Goal: Task Accomplishment & Management: Complete application form

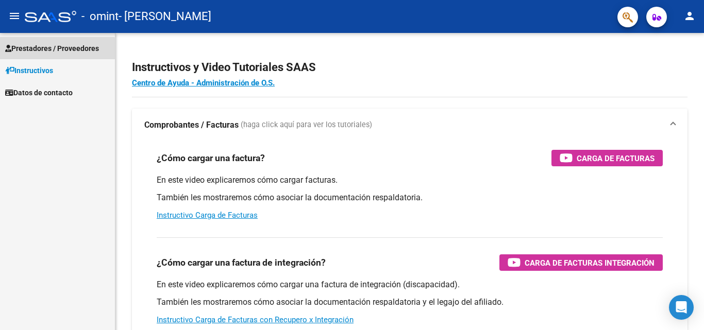
click at [27, 52] on span "Prestadores / Proveedores" at bounding box center [52, 48] width 94 height 11
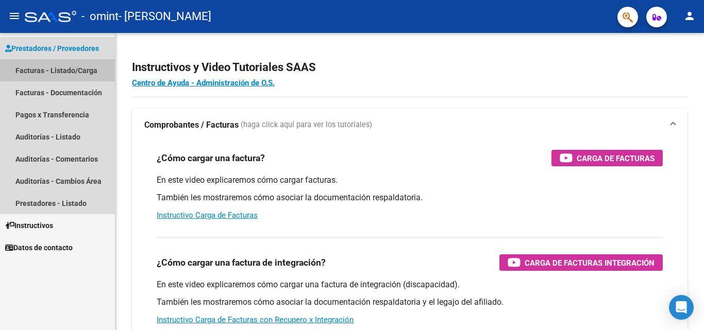
click at [30, 72] on link "Facturas - Listado/Carga" at bounding box center [57, 70] width 115 height 22
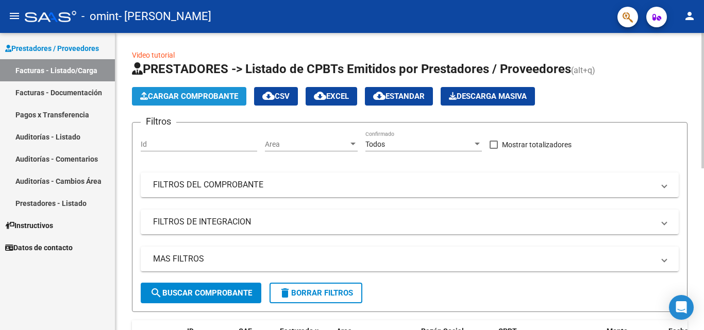
click at [195, 101] on button "Cargar Comprobante" at bounding box center [189, 96] width 114 height 19
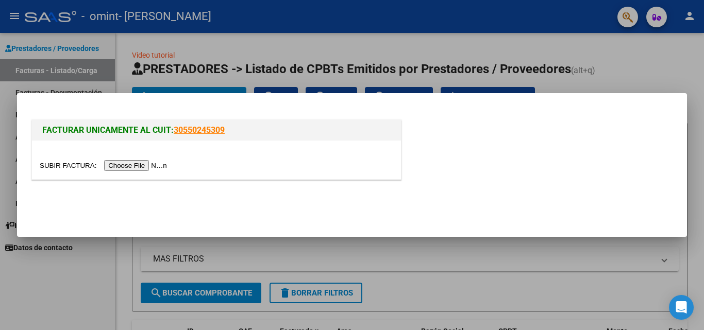
click at [128, 165] on input "file" at bounding box center [105, 165] width 130 height 11
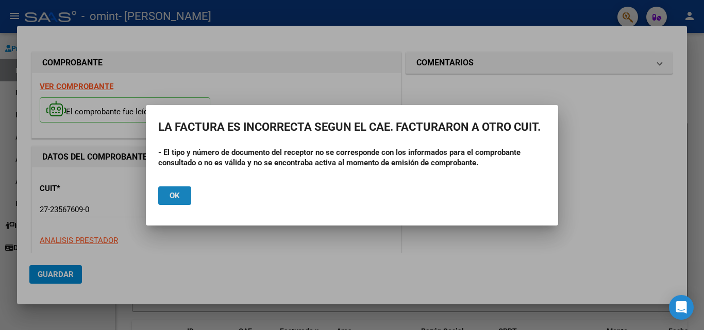
click at [188, 197] on button "Ok" at bounding box center [174, 196] width 33 height 19
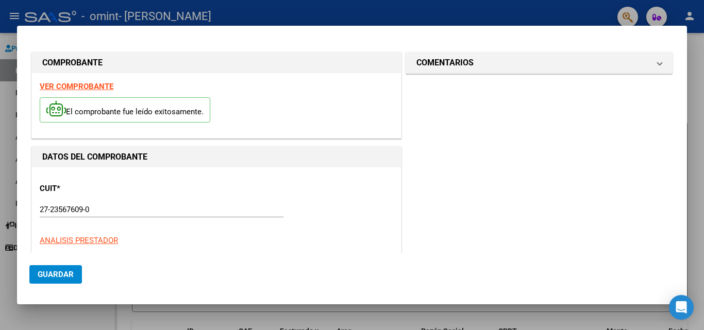
drag, startPoint x: 704, startPoint y: 135, endPoint x: 586, endPoint y: 144, distance: 118.4
click at [704, 134] on div at bounding box center [352, 165] width 704 height 330
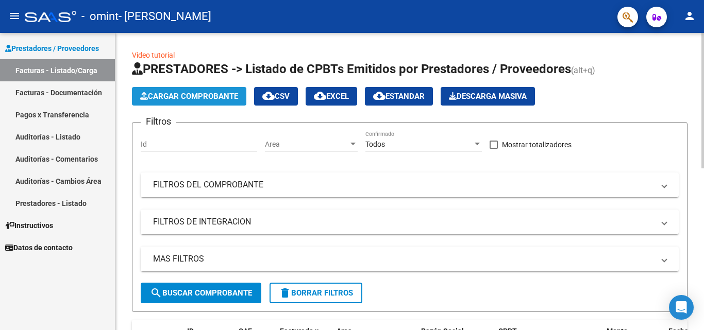
click at [232, 102] on button "Cargar Comprobante" at bounding box center [189, 96] width 114 height 19
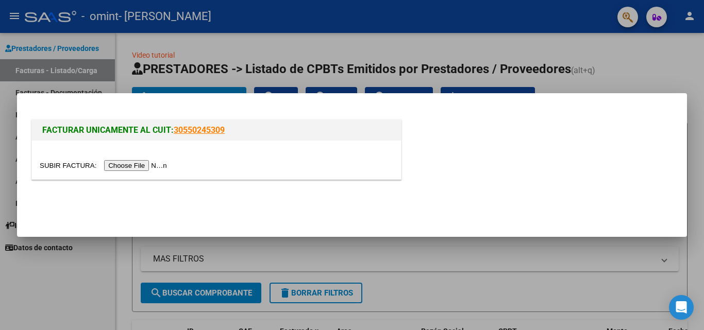
click at [128, 168] on input "file" at bounding box center [105, 165] width 130 height 11
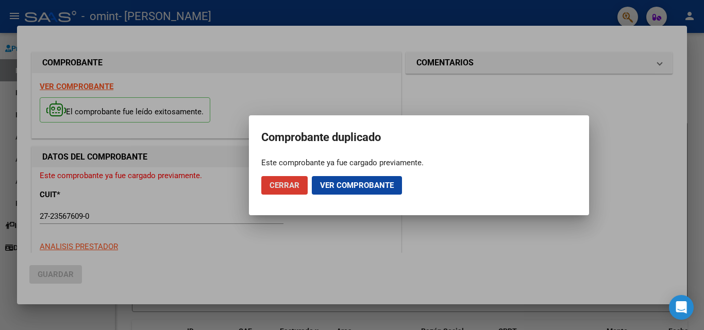
click at [344, 184] on span "Ver comprobante" at bounding box center [357, 185] width 74 height 9
